Goal: Navigation & Orientation: Find specific page/section

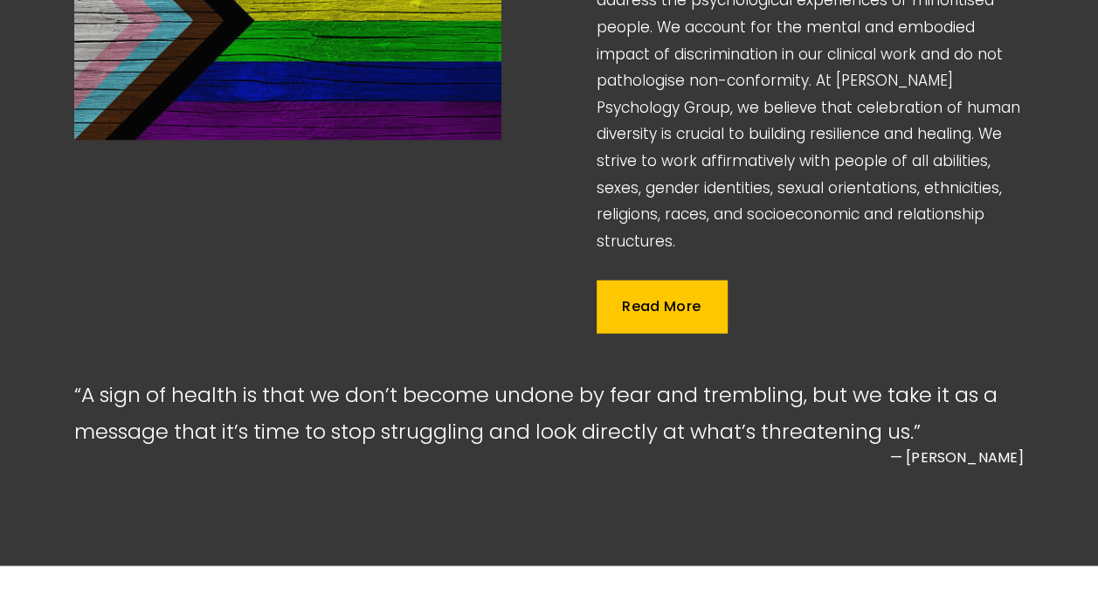
scroll to position [2445, 0]
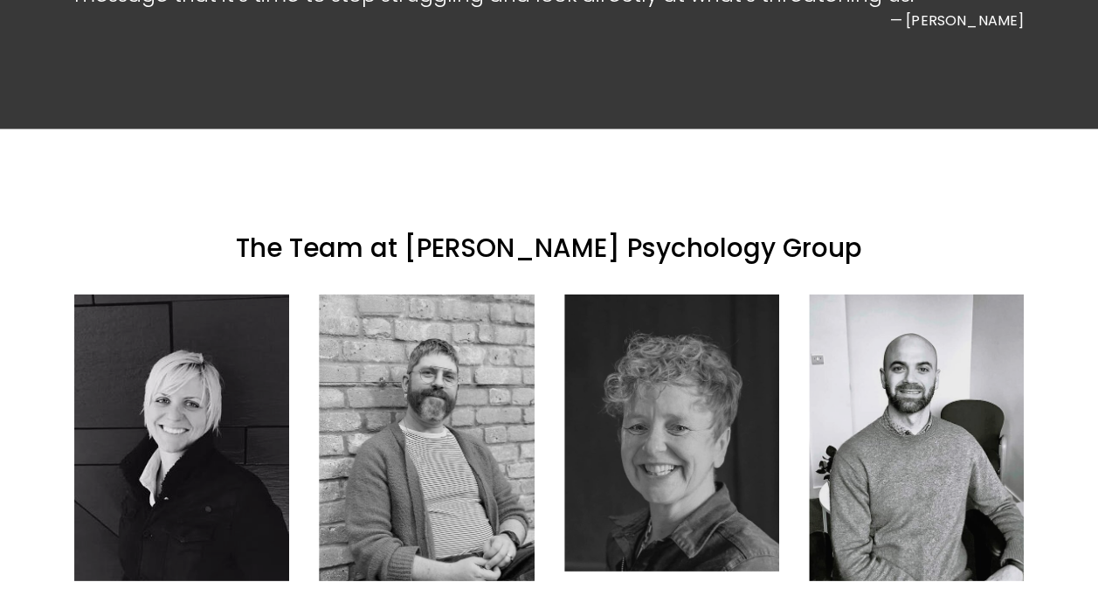
click at [173, 294] on div at bounding box center [181, 437] width 215 height 286
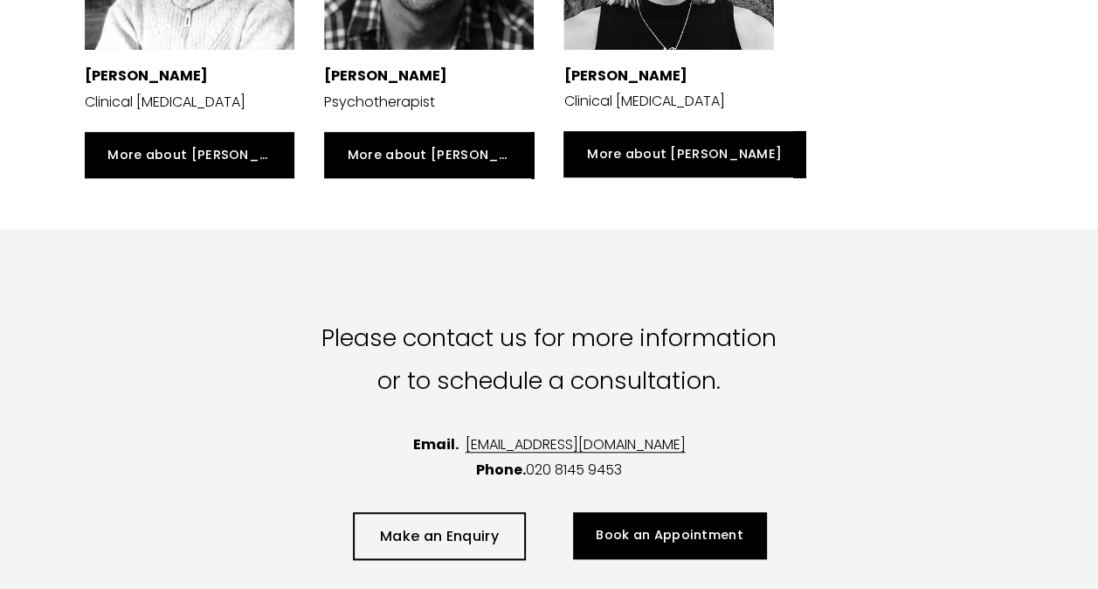
scroll to position [3842, 0]
